Goal: Browse casually

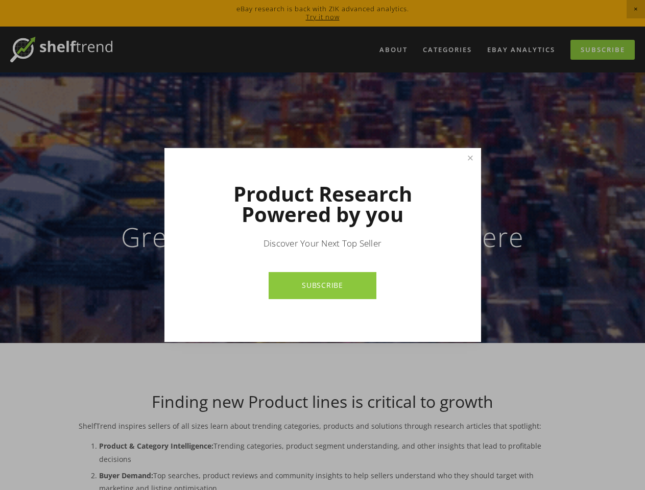
click at [322, 245] on p "Discover Your Next Top Seller" at bounding box center [322, 244] width 245 height 12
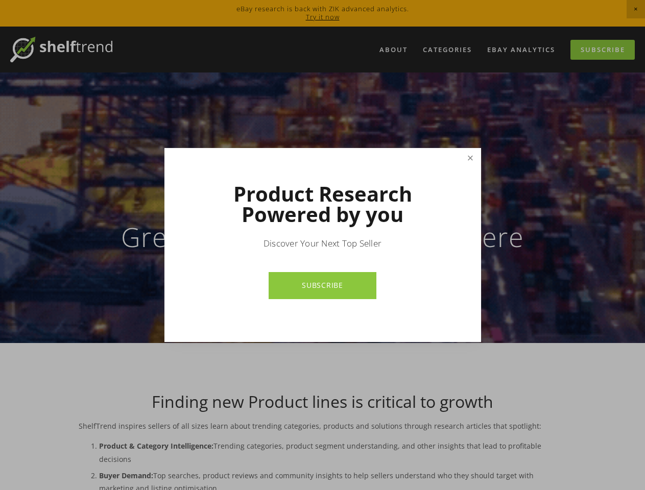
click at [470, 158] on link "Close" at bounding box center [470, 159] width 18 height 18
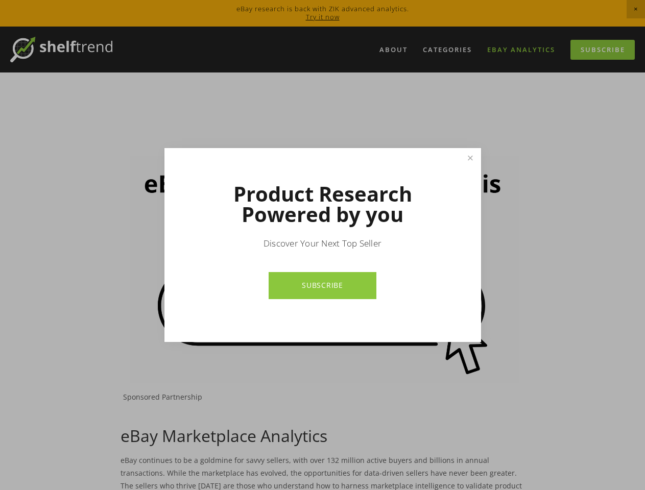
click at [322, 245] on p "Discover Your Next Top Seller" at bounding box center [322, 244] width 245 height 12
click at [470, 158] on link "Close" at bounding box center [470, 159] width 18 height 18
